Goal: Information Seeking & Learning: Learn about a topic

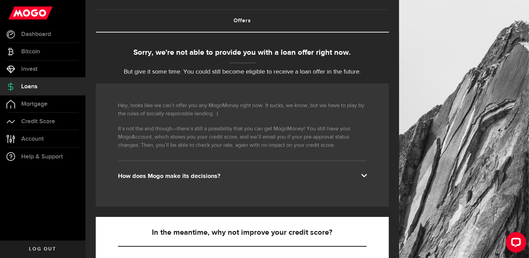
scroll to position [68, 0]
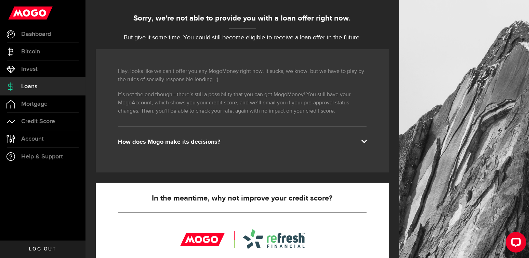
click at [366, 142] on span at bounding box center [363, 140] width 5 height 5
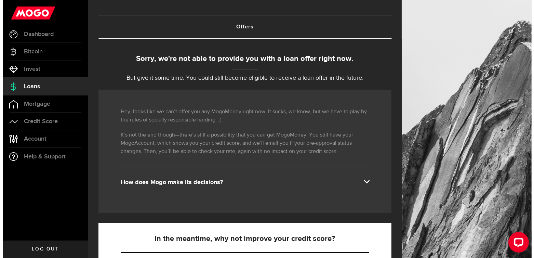
scroll to position [0, 0]
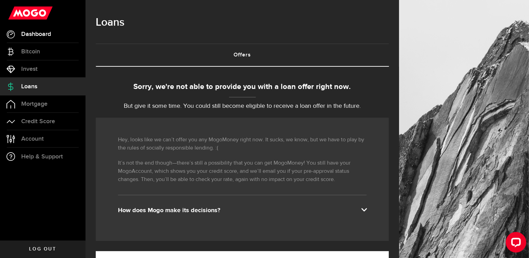
click at [45, 36] on span "Dashboard" at bounding box center [36, 34] width 30 height 6
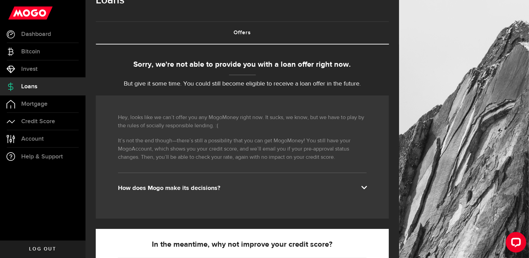
scroll to position [34, 0]
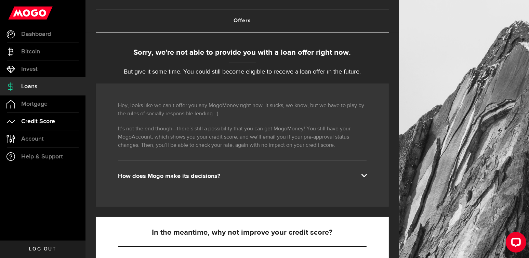
click at [37, 122] on span "Credit Score" at bounding box center [38, 121] width 34 height 6
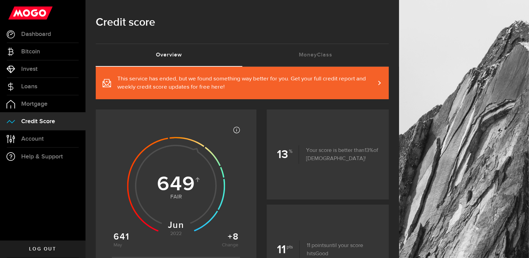
click at [204, 82] on span "This service has ended, but we found something way better for you. Get your ful…" at bounding box center [246, 83] width 258 height 16
click at [328, 52] on link "MoneyClass (requires attention)" at bounding box center [315, 55] width 147 height 22
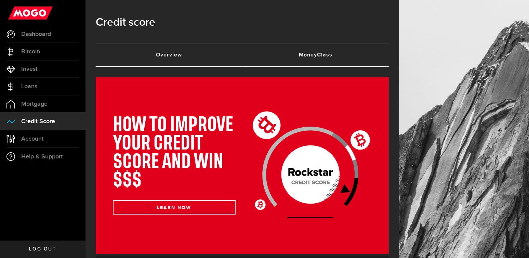
click at [171, 53] on link "Overview (requires attention)" at bounding box center [169, 55] width 147 height 22
